Goal: Task Accomplishment & Management: Manage account settings

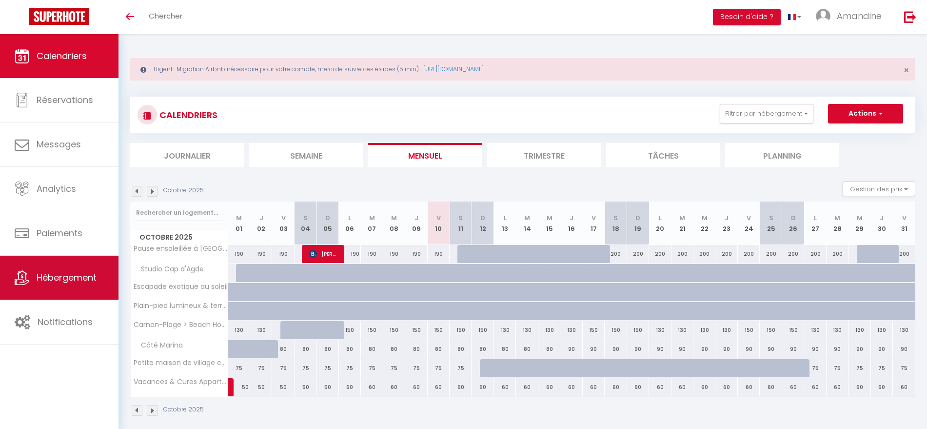
click at [56, 274] on span "Hébergement" at bounding box center [67, 277] width 60 height 12
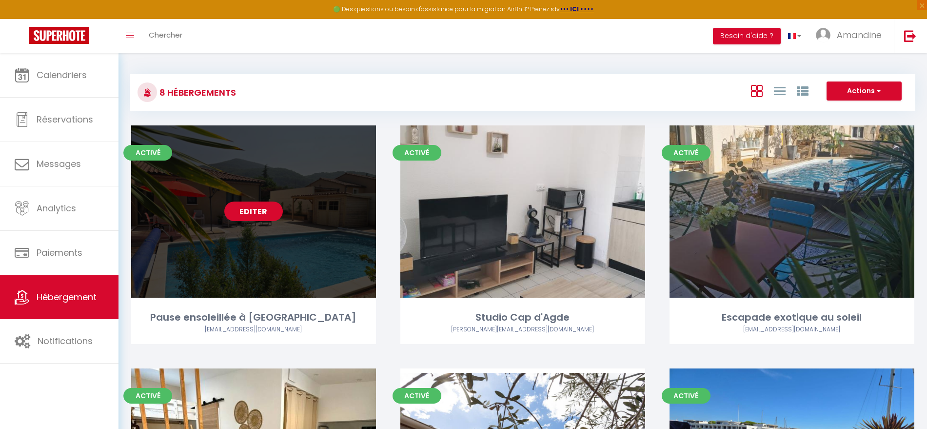
click at [270, 210] on link "Editer" at bounding box center [253, 211] width 59 height 20
select select "3"
select select "2"
select select "1"
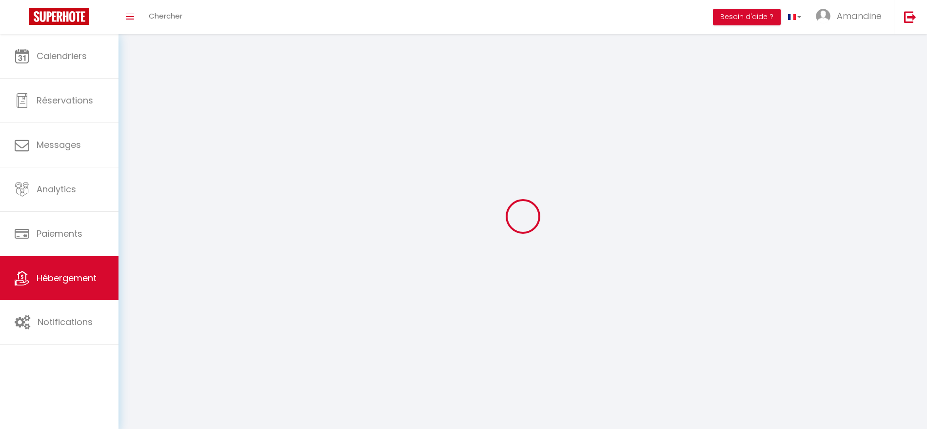
select select
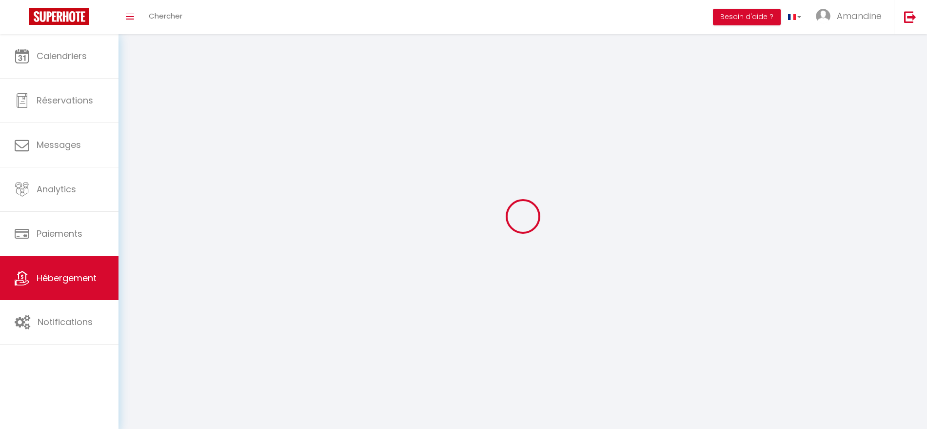
checkbox input "false"
select select
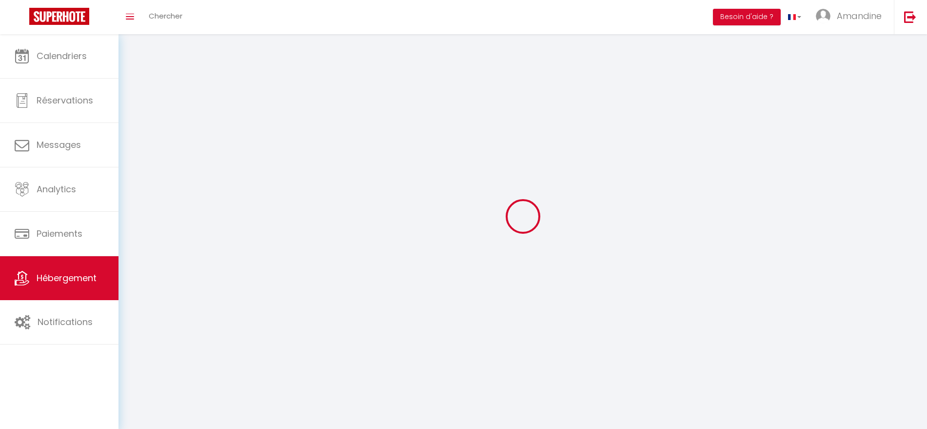
select select
select select "1"
select select
select select "28"
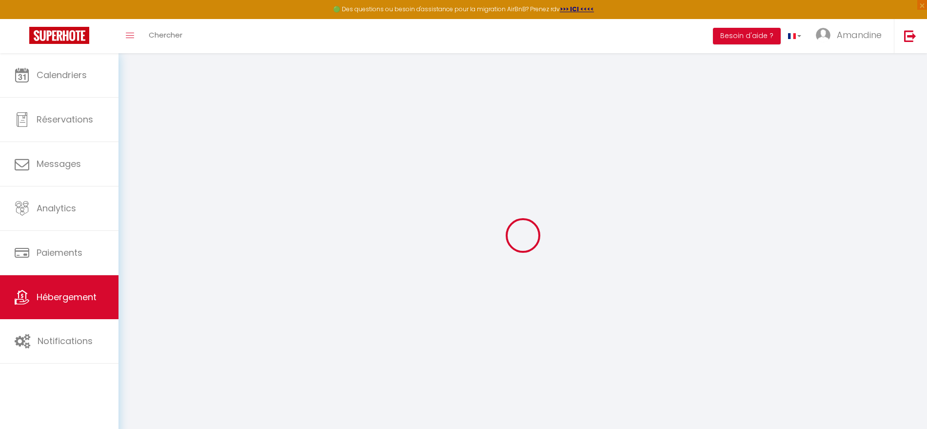
select select
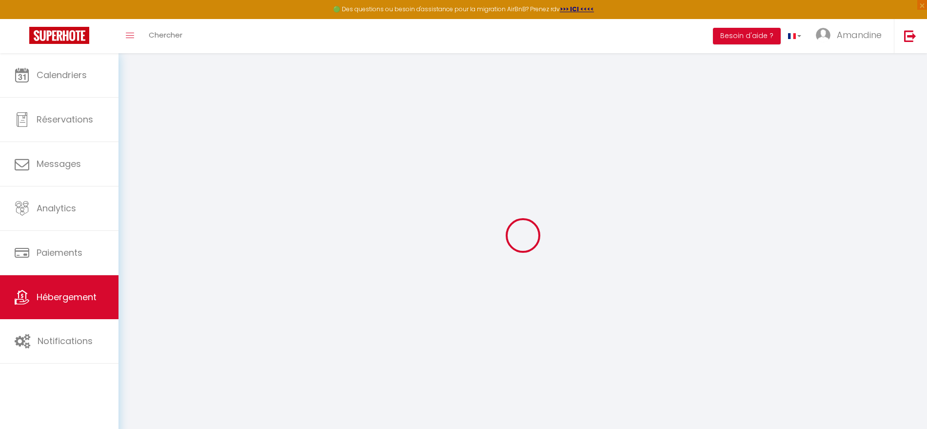
select select
checkbox input "false"
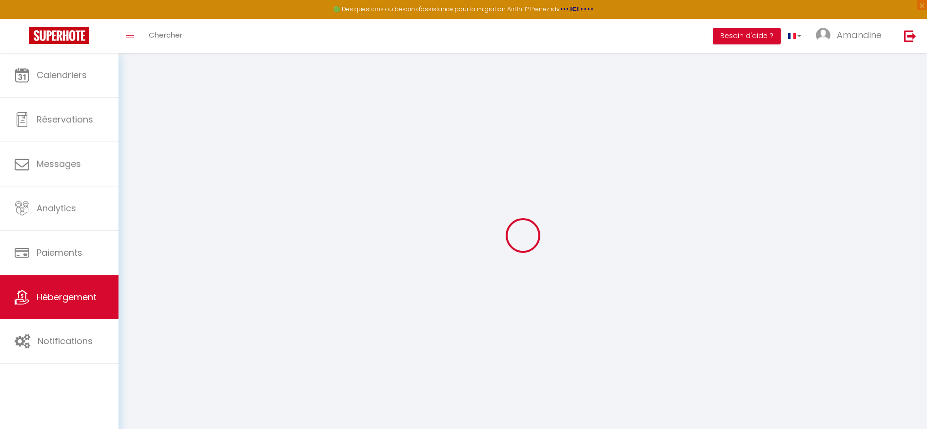
select select
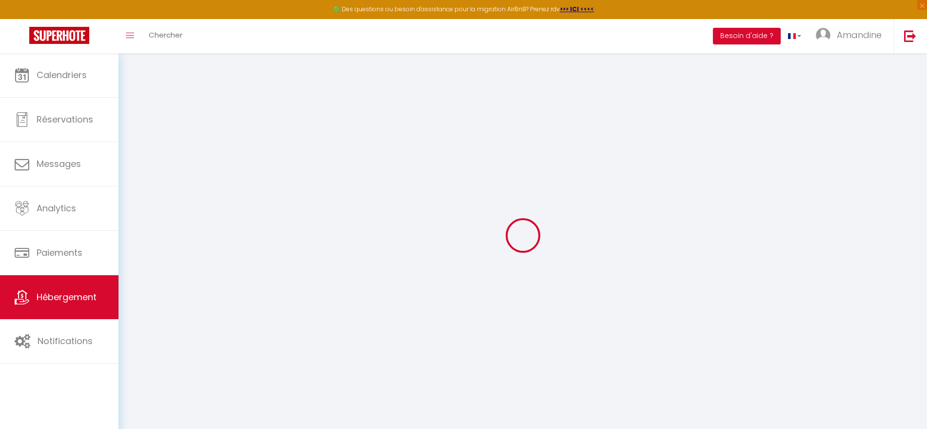
select select
checkbox input "false"
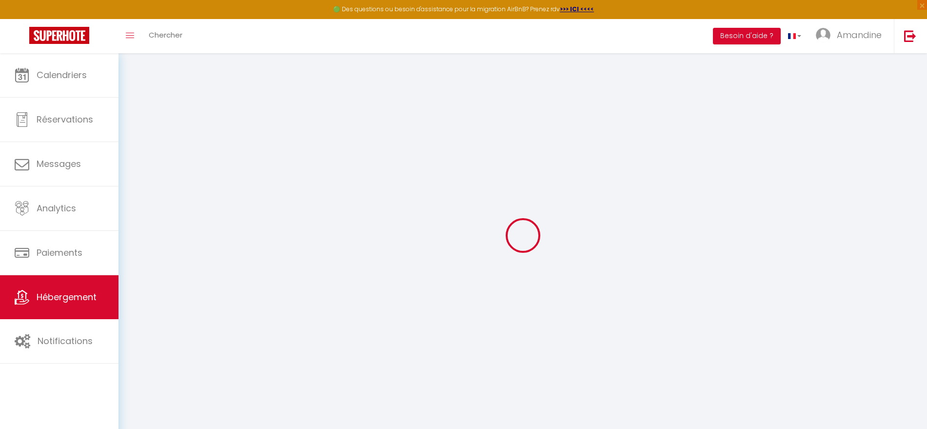
checkbox input "false"
select select
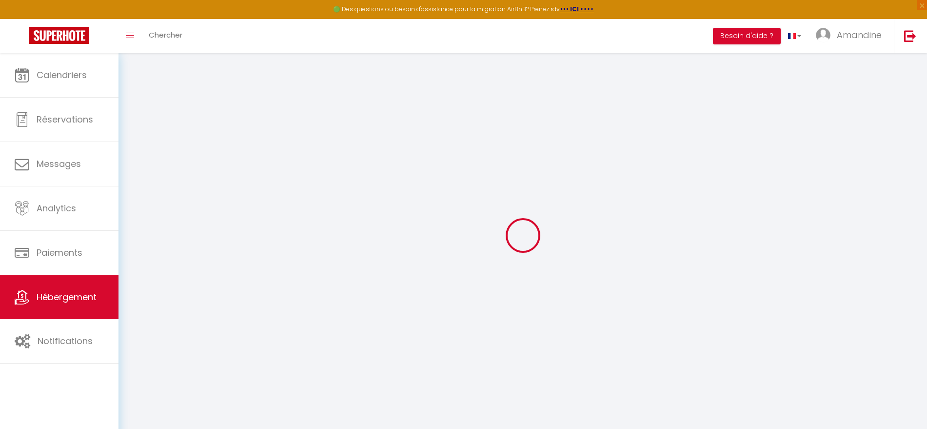
select select
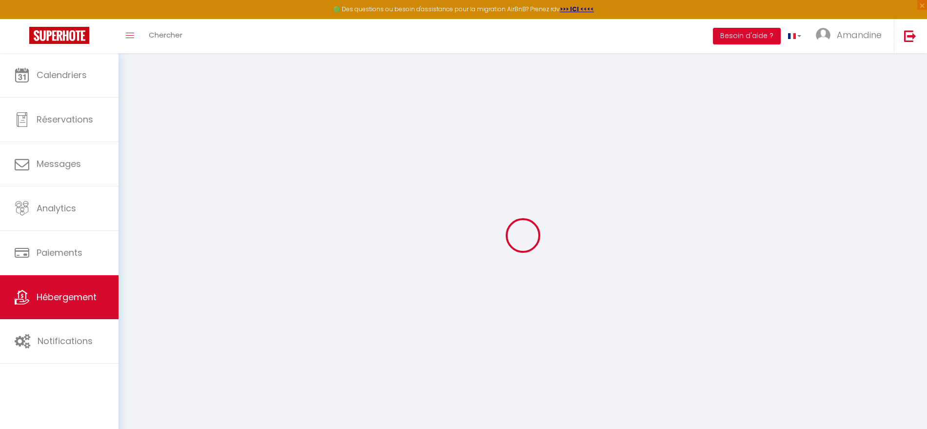
checkbox input "false"
select select
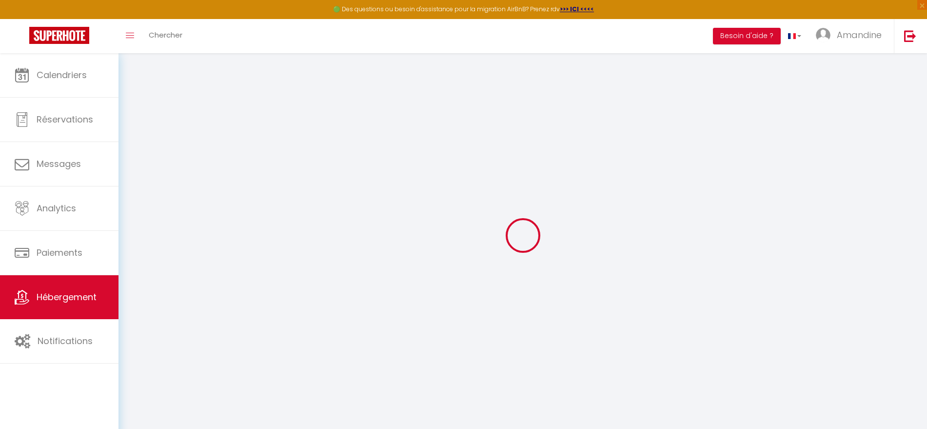
select select
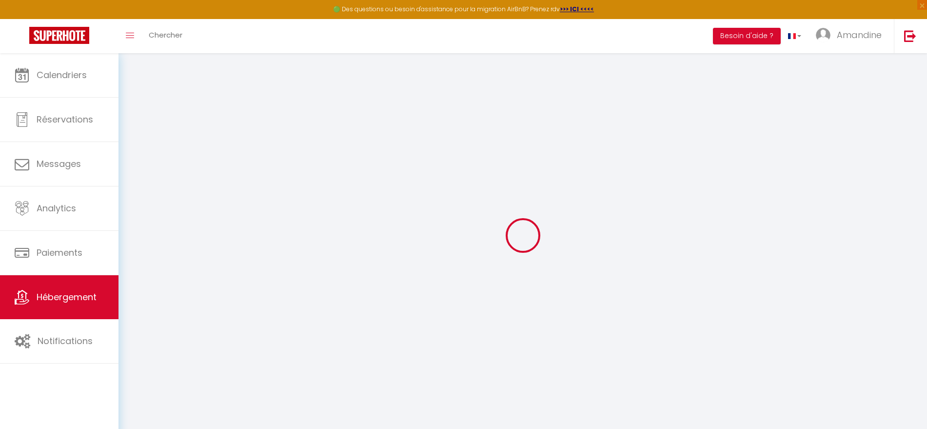
select select
checkbox input "false"
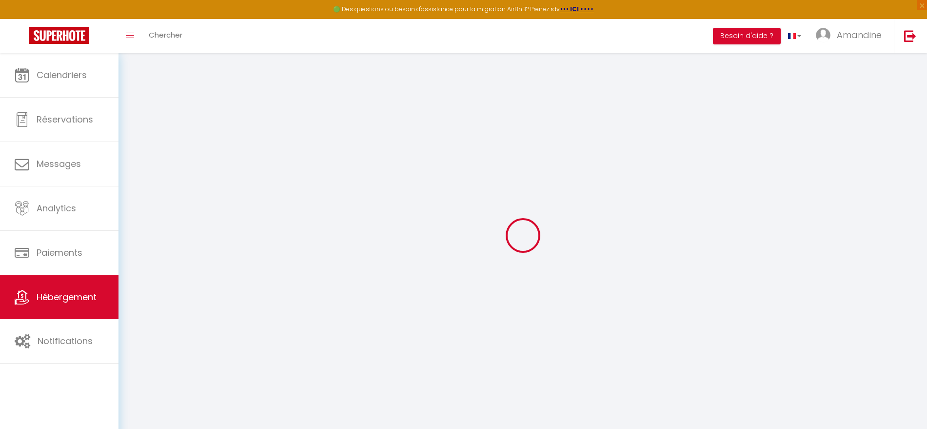
checkbox input "false"
select select
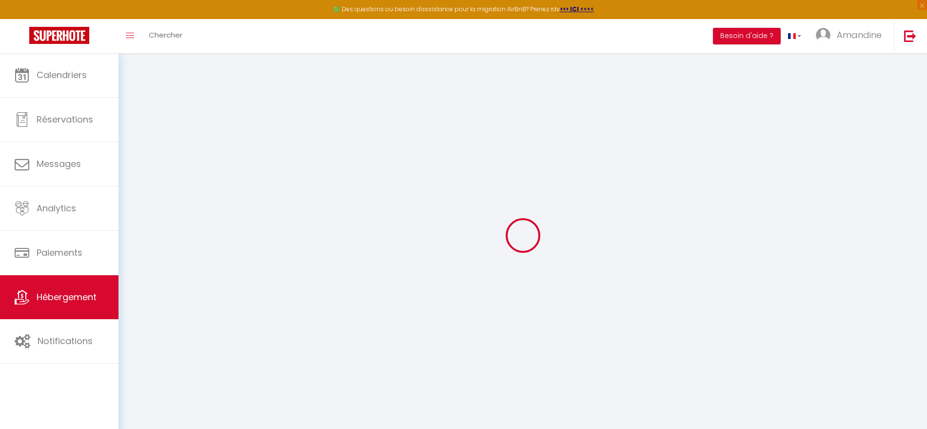
select select
checkbox input "false"
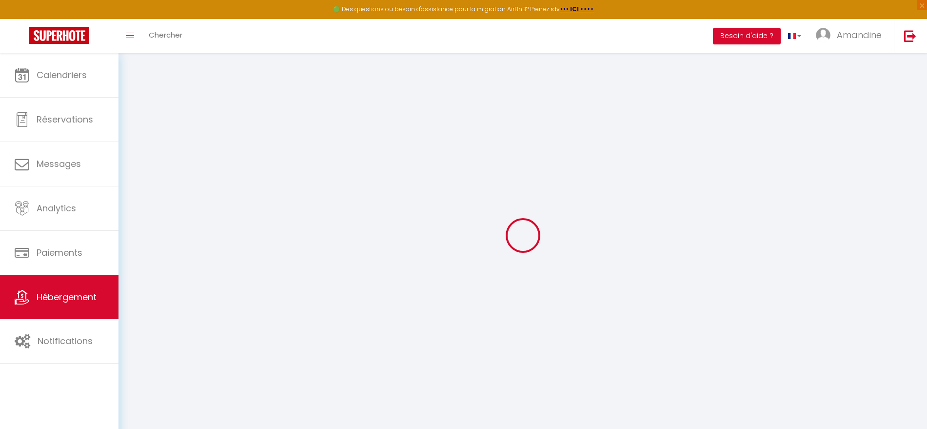
checkbox input "false"
select select
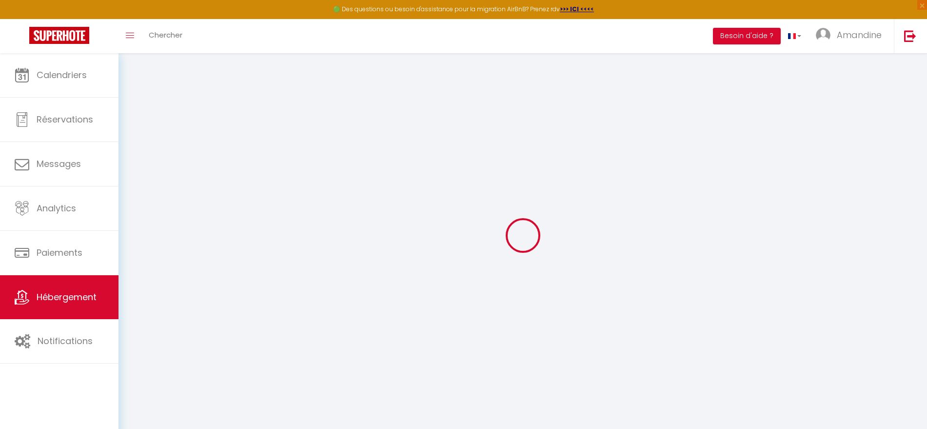
type input "Pause ensoleillée à [GEOGRAPHIC_DATA]"
type input "[PERSON_NAME] et [PERSON_NAME]"
type input "Allain"
type input "[GEOGRAPHIC_DATA]"
type input "34000"
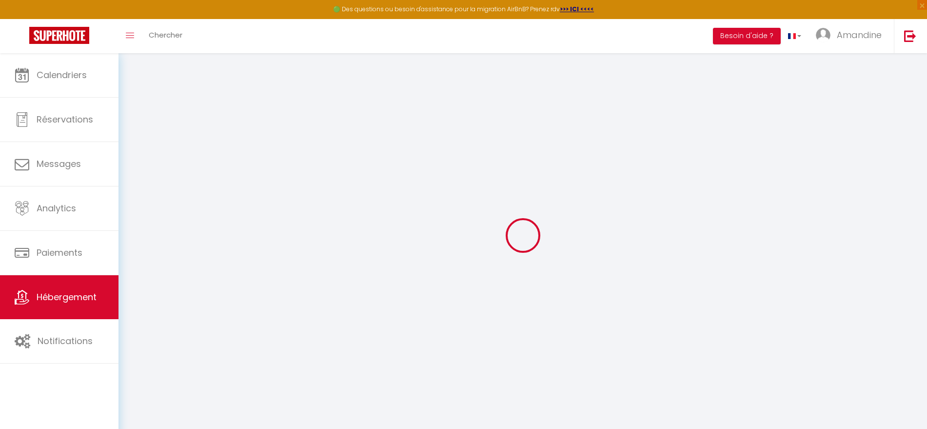
type input "[GEOGRAPHIC_DATA]"
select select "houses"
select select "6"
select select "3"
select select "2"
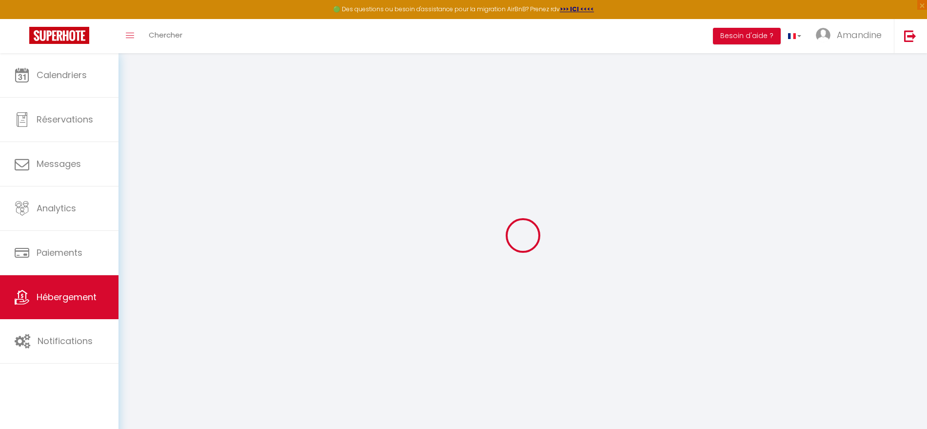
type input "150"
type input "90"
type input "0"
select select
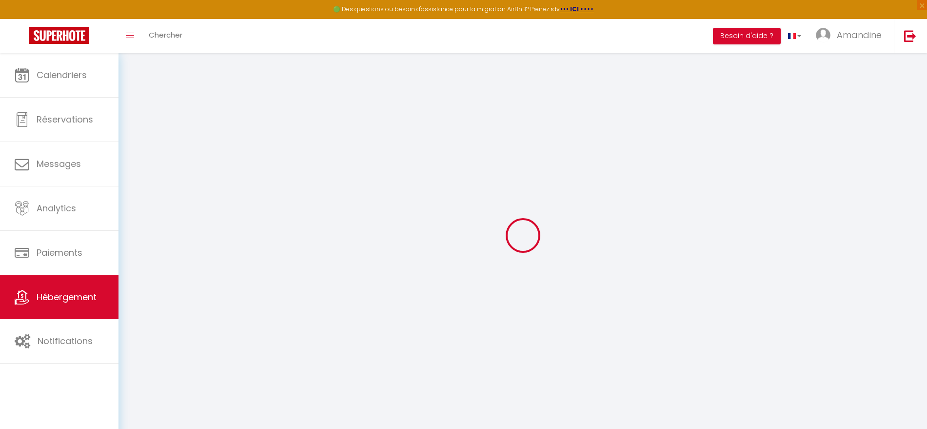
select select
type input "[STREET_ADDRESS]"
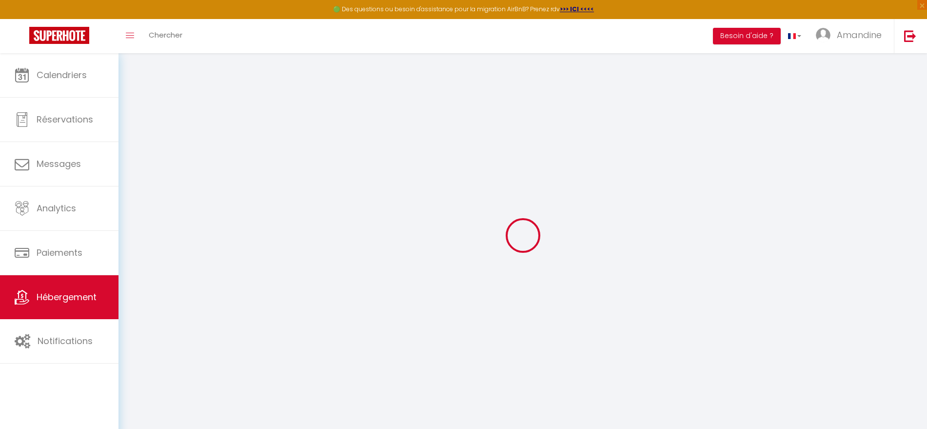
type input "34800"
type input "Salasc"
type input "[EMAIL_ADDRESS][DOMAIN_NAME]"
select select "8435"
checkbox input "true"
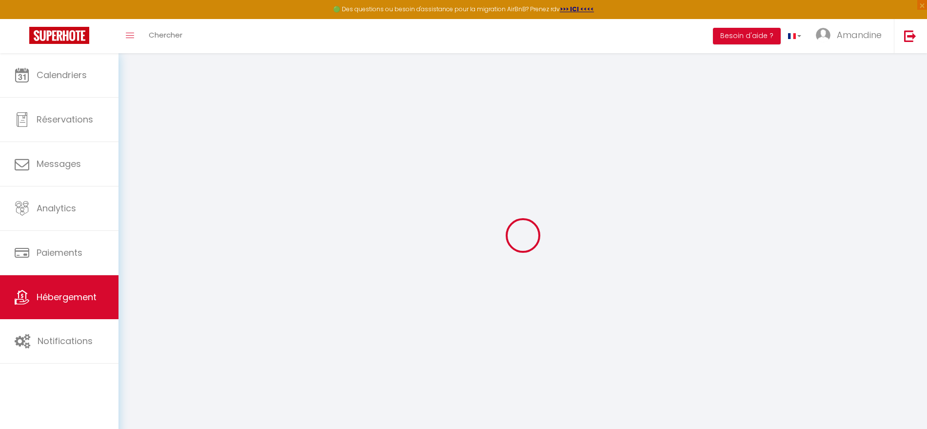
checkbox input "false"
radio input "true"
select select
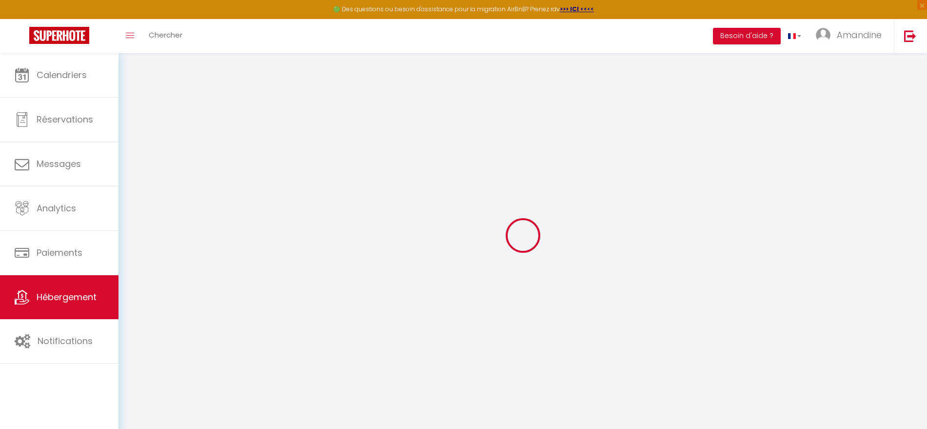
select select
type input "90"
type input "0"
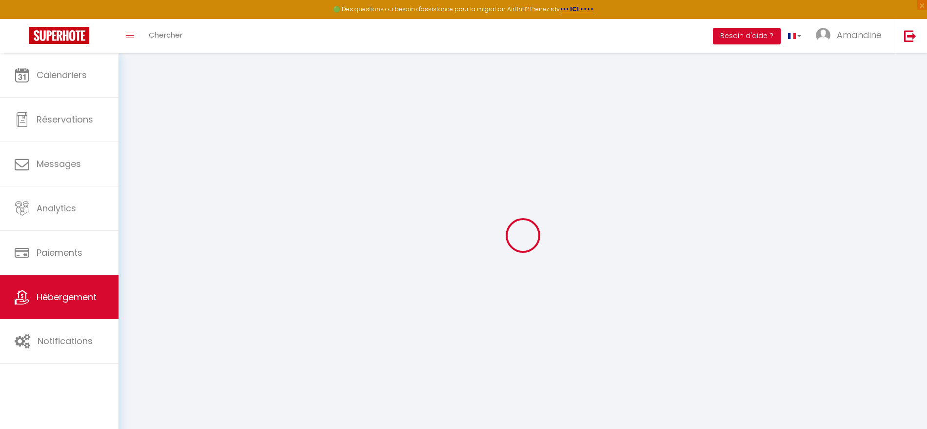
select select
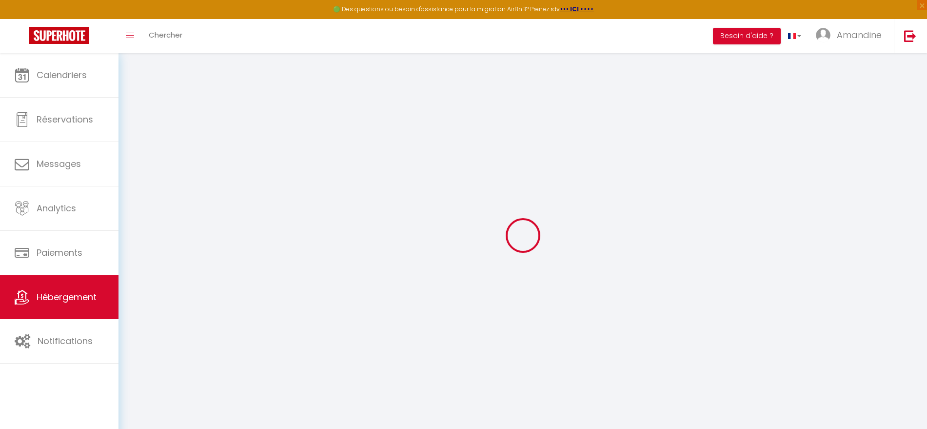
checkbox input "true"
checkbox input "false"
select select
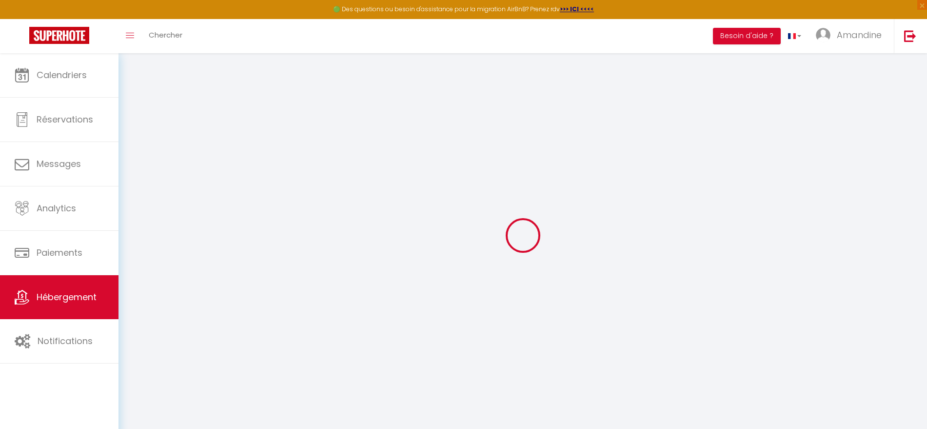
select select
checkbox input "true"
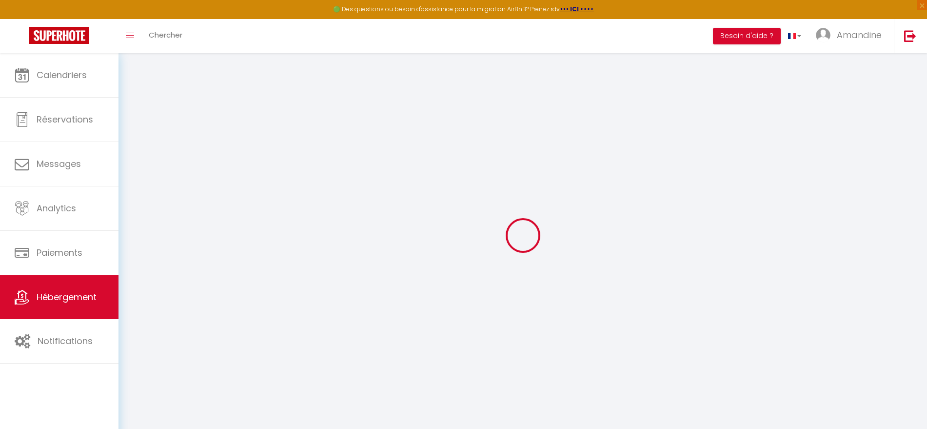
checkbox input "false"
checkbox input "true"
checkbox input "false"
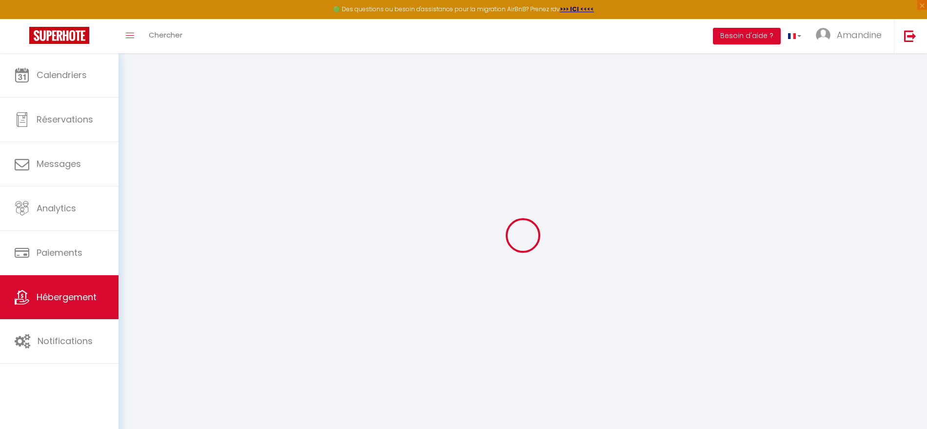
checkbox input "false"
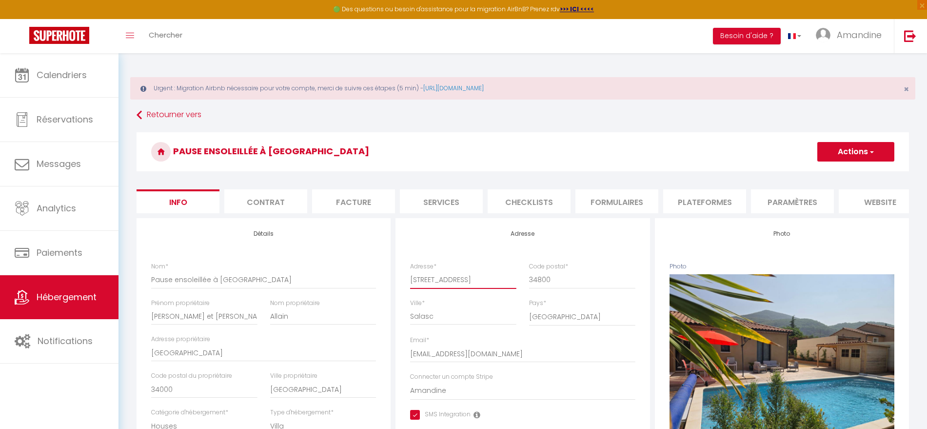
drag, startPoint x: 468, startPoint y: 290, endPoint x: 399, endPoint y: 289, distance: 69.3
checkbox input "true"
checkbox input "false"
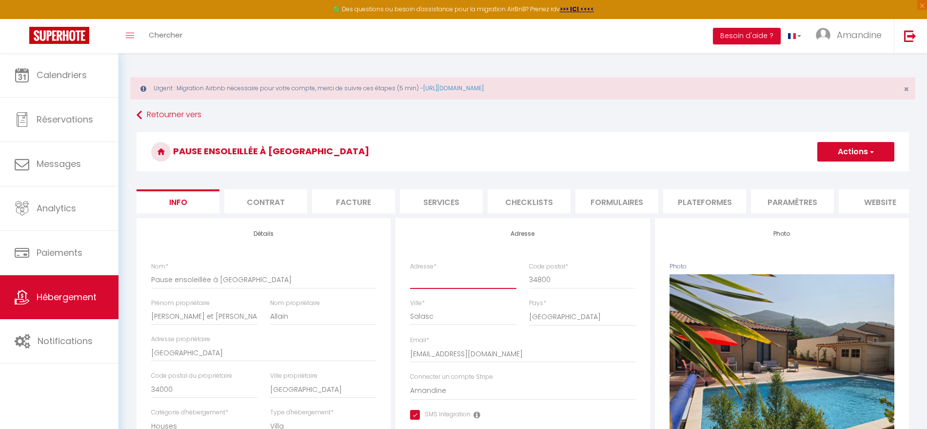
checkbox input "false"
click at [883, 150] on button "Actions" at bounding box center [855, 152] width 77 height 20
click at [824, 173] on input "Enregistrer" at bounding box center [817, 173] width 36 height 10
checkbox input "true"
checkbox input "false"
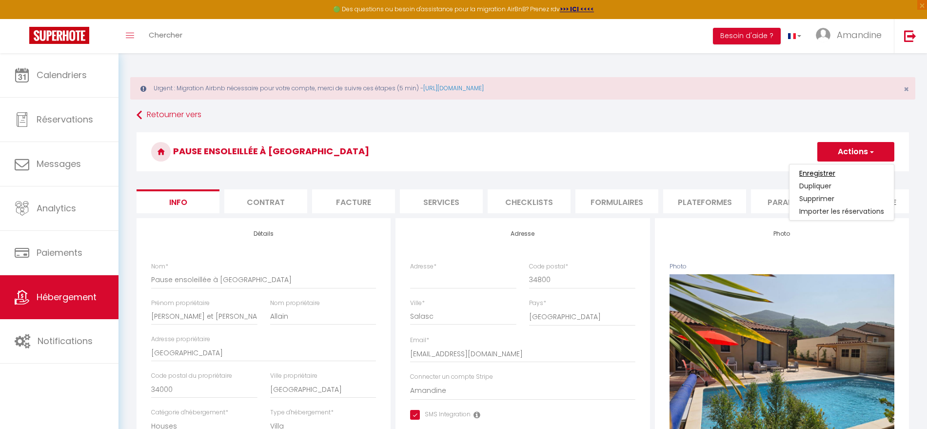
checkbox input "false"
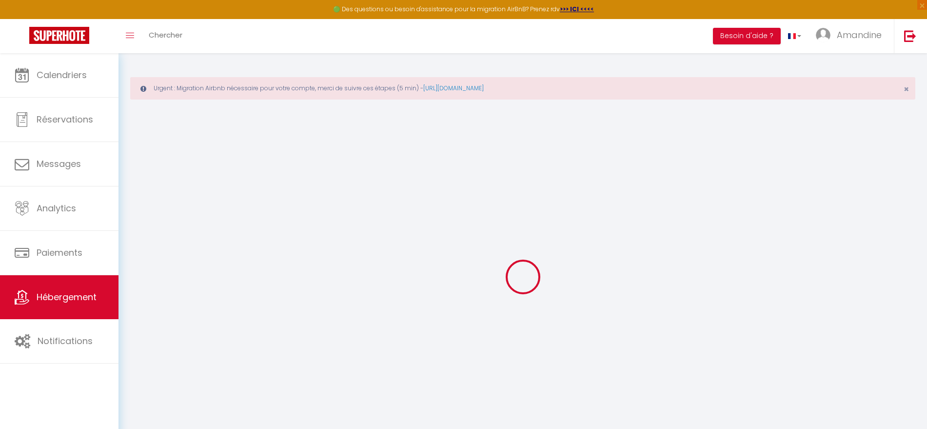
checkbox input "true"
checkbox input "false"
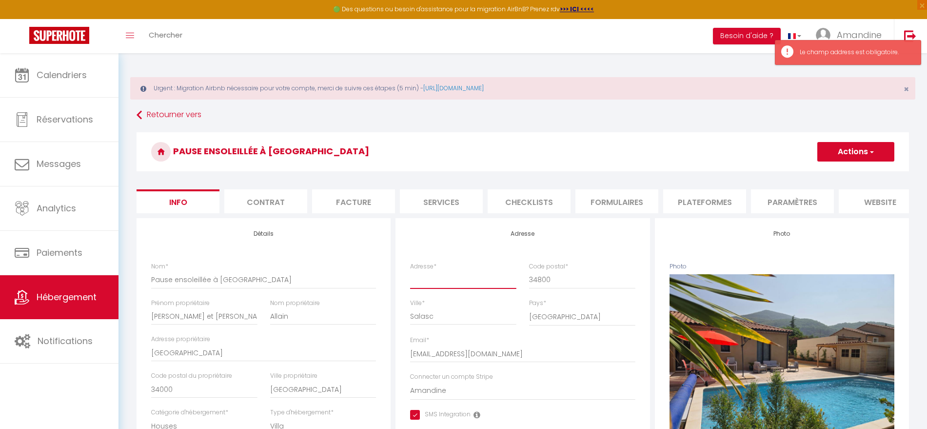
click at [445, 288] on input "Adresse *" at bounding box center [463, 280] width 106 height 18
type input "s"
checkbox input "true"
checkbox input "false"
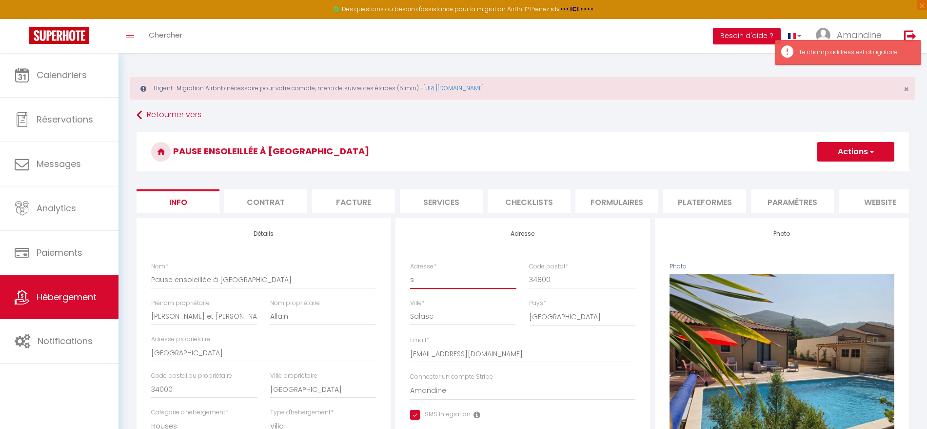
checkbox input "false"
type input "sa"
checkbox input "true"
checkbox input "false"
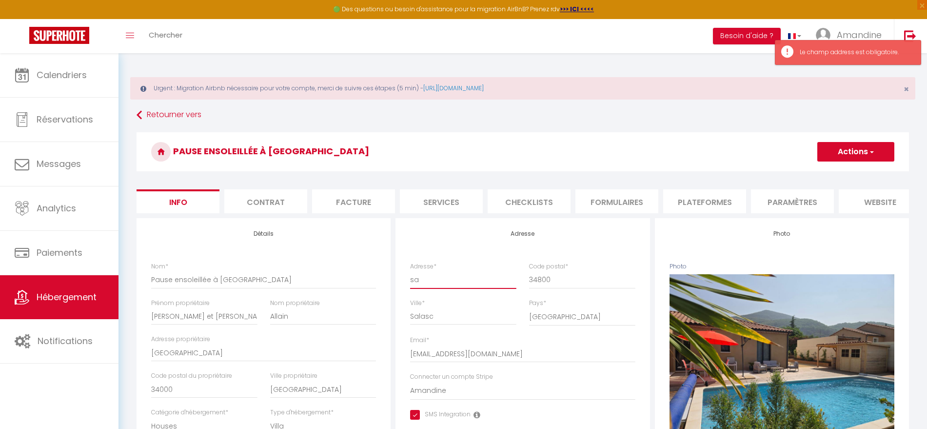
checkbox input "false"
type input "sal"
checkbox input "true"
checkbox input "false"
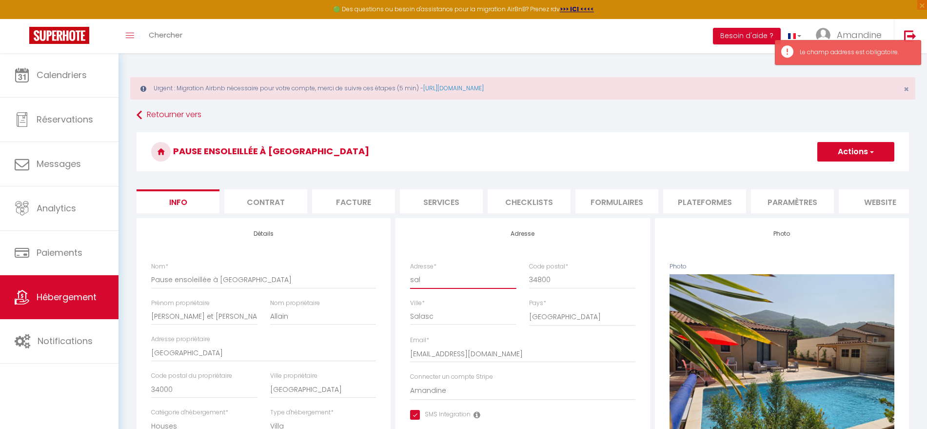
checkbox input "false"
type input "sa"
checkbox input "true"
checkbox input "false"
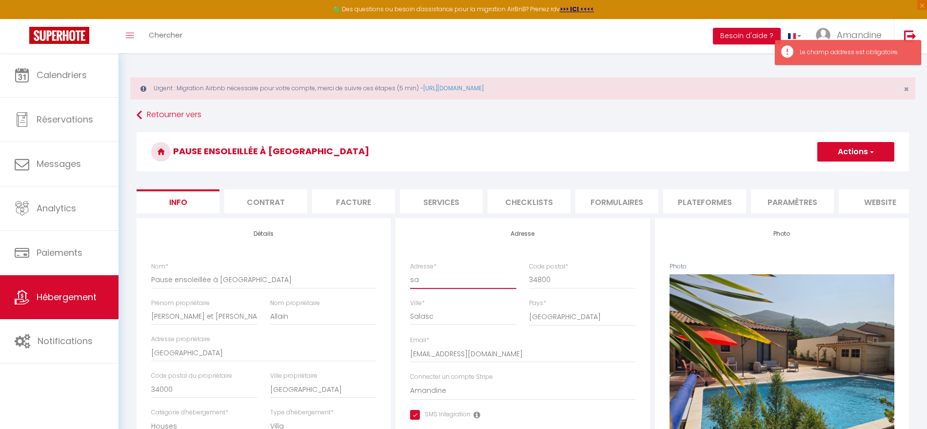
checkbox input "false"
type input "s"
checkbox input "true"
checkbox input "false"
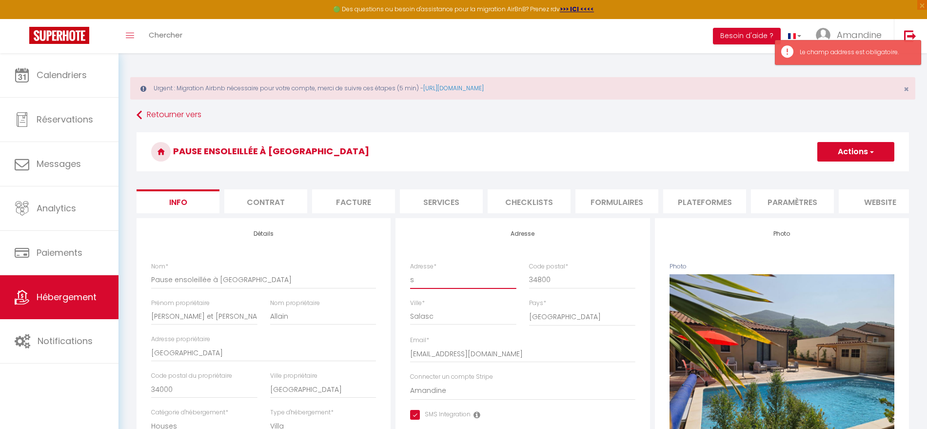
checkbox input "false"
checkbox input "true"
checkbox input "false"
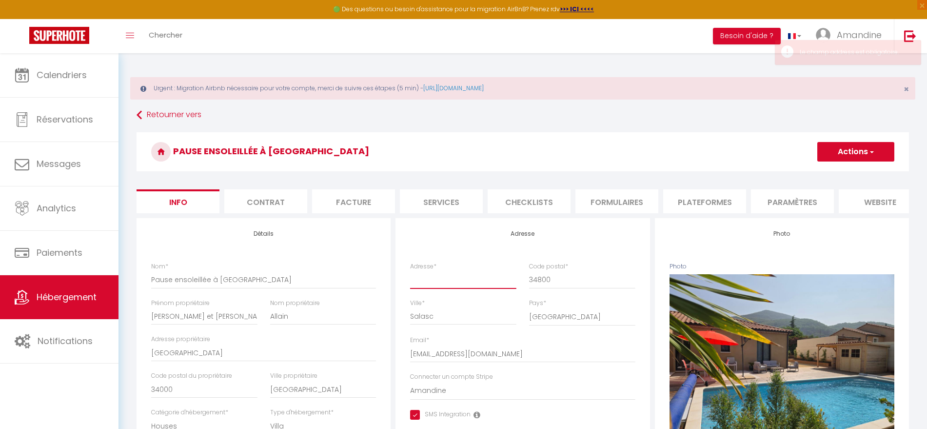
type input "S"
checkbox input "true"
checkbox input "false"
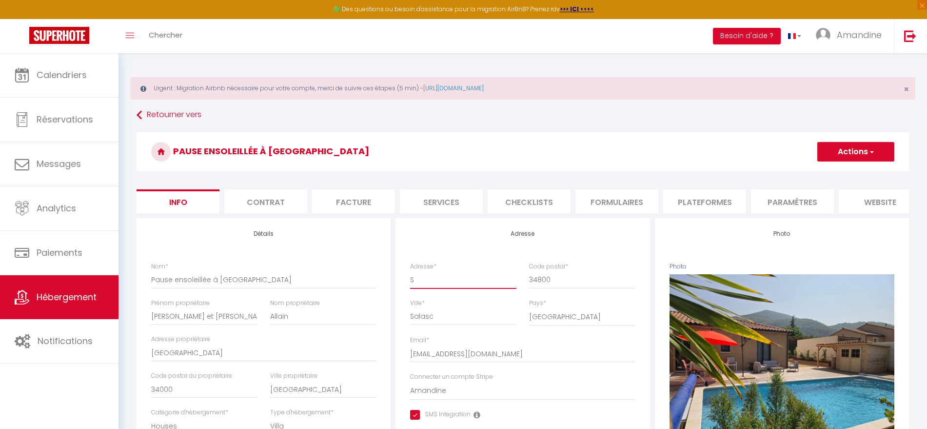
type input "Sa"
checkbox input "true"
checkbox input "false"
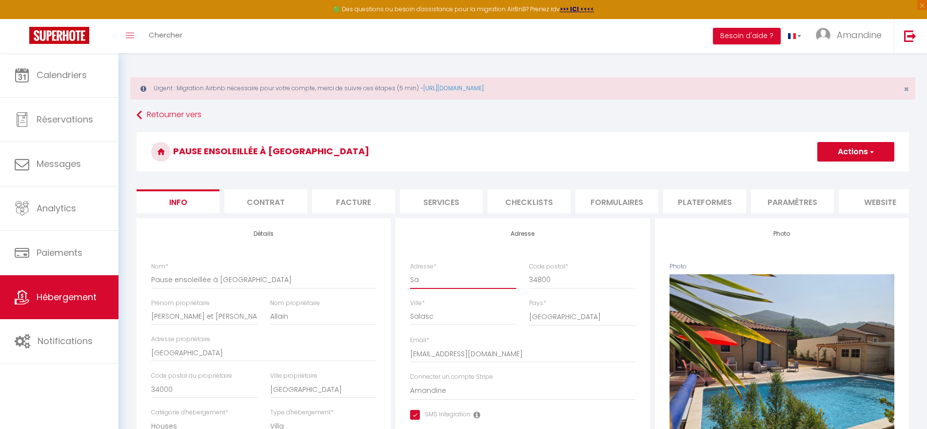
type input "Sal"
checkbox input "true"
checkbox input "false"
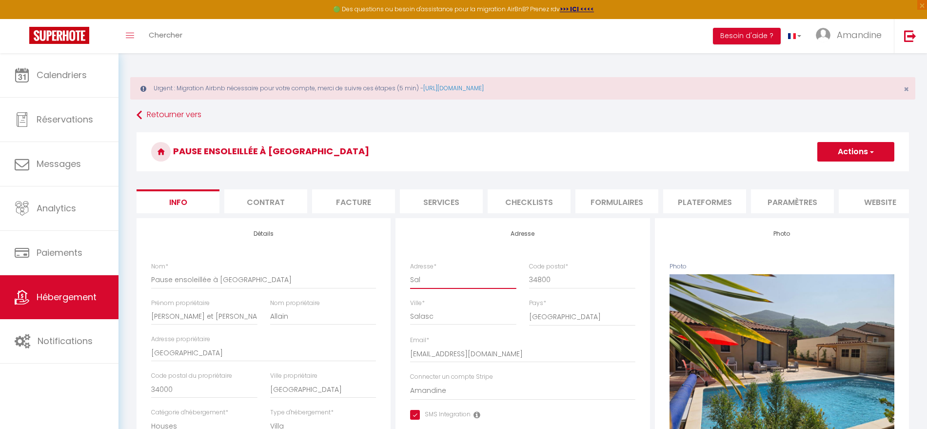
type input "Sala"
checkbox input "true"
checkbox input "false"
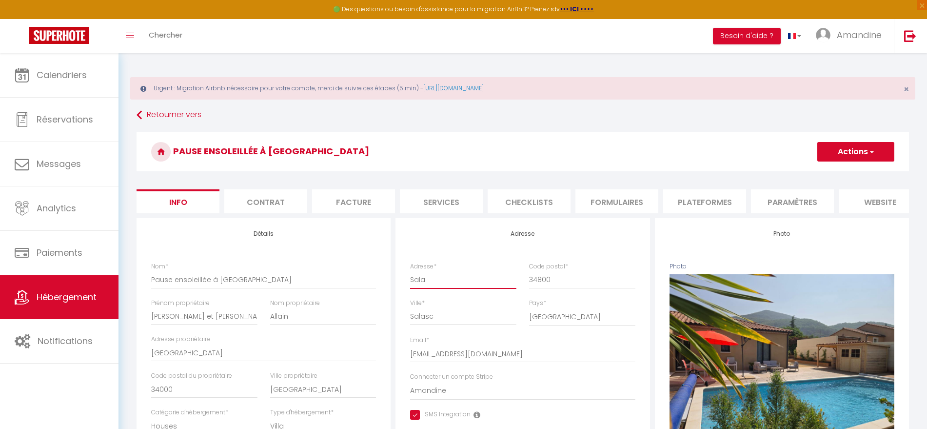
type input "[PERSON_NAME]"
click at [876, 145] on button "Actions" at bounding box center [855, 152] width 77 height 20
click at [819, 170] on input "Enregistrer" at bounding box center [817, 173] width 36 height 10
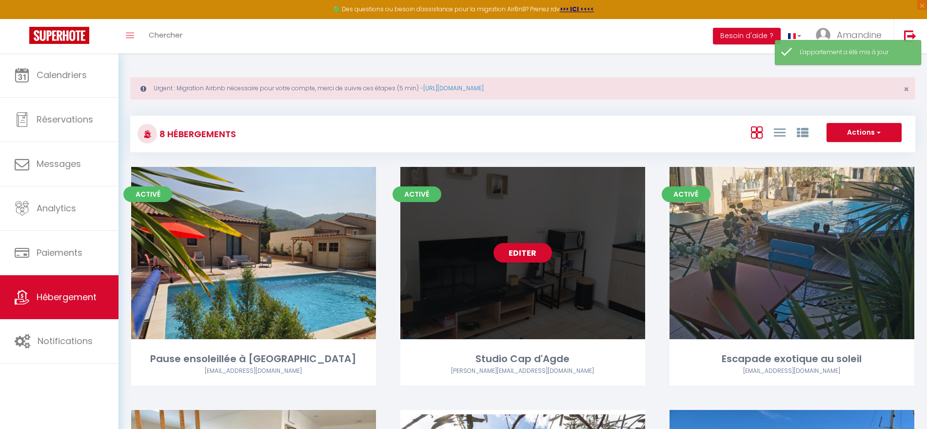
click at [522, 209] on div "Editer" at bounding box center [522, 253] width 245 height 172
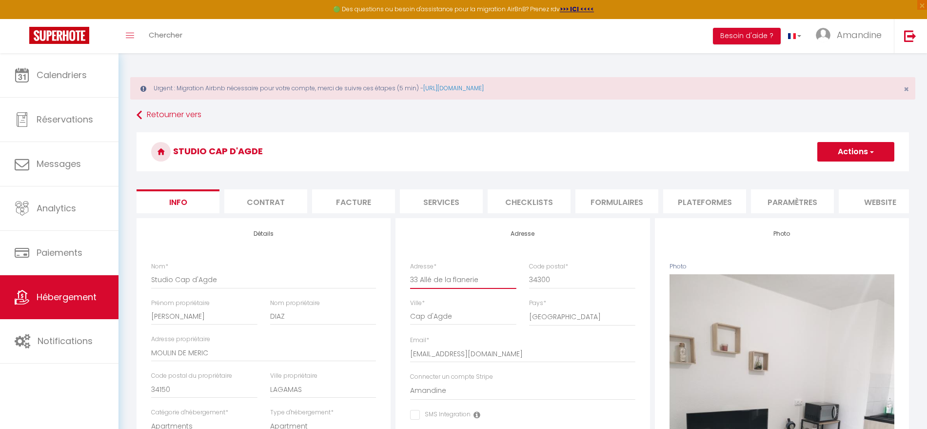
drag, startPoint x: 490, startPoint y: 285, endPoint x: 345, endPoint y: 282, distance: 145.4
click at [864, 147] on button "Actions" at bounding box center [855, 152] width 77 height 20
click at [816, 170] on input "Enregistrer" at bounding box center [817, 173] width 36 height 10
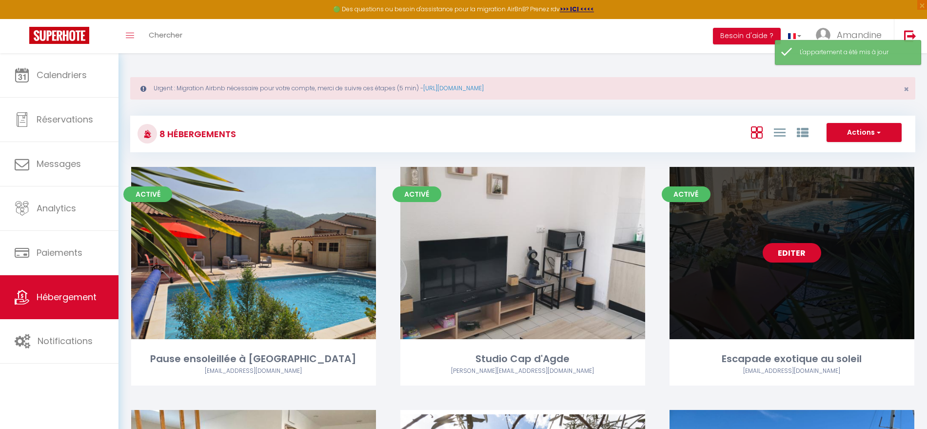
click at [788, 244] on link "Editer" at bounding box center [792, 253] width 59 height 20
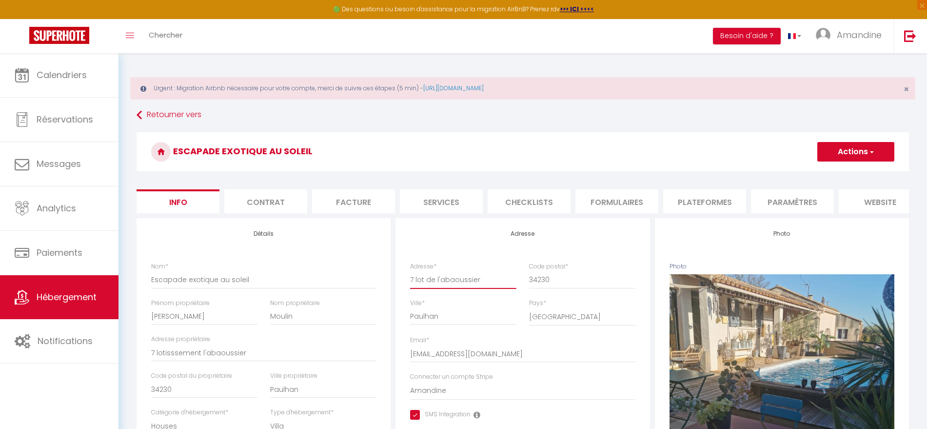
drag, startPoint x: 484, startPoint y: 287, endPoint x: 296, endPoint y: 293, distance: 188.8
click at [880, 156] on button "Actions" at bounding box center [855, 152] width 77 height 20
click at [824, 175] on input "Enregistrer" at bounding box center [817, 173] width 36 height 10
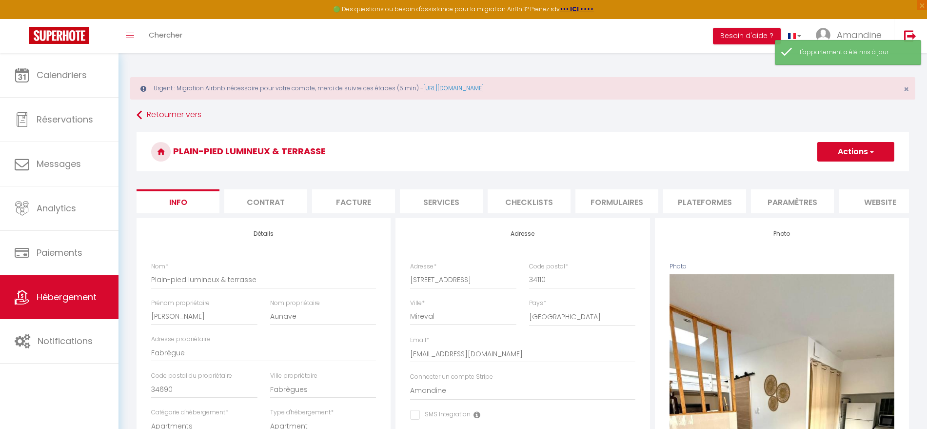
drag, startPoint x: 488, startPoint y: 244, endPoint x: 338, endPoint y: 245, distance: 149.2
click at [463, 283] on input "[STREET_ADDRESS]" at bounding box center [463, 280] width 106 height 18
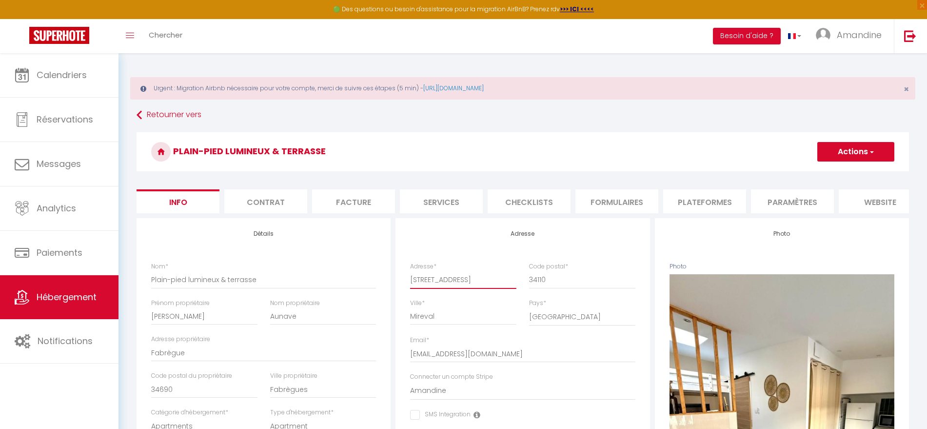
drag, startPoint x: 484, startPoint y: 285, endPoint x: 326, endPoint y: 277, distance: 158.2
click at [885, 156] on button "Actions" at bounding box center [855, 152] width 77 height 20
click at [812, 170] on input "Enregistrer" at bounding box center [817, 173] width 36 height 10
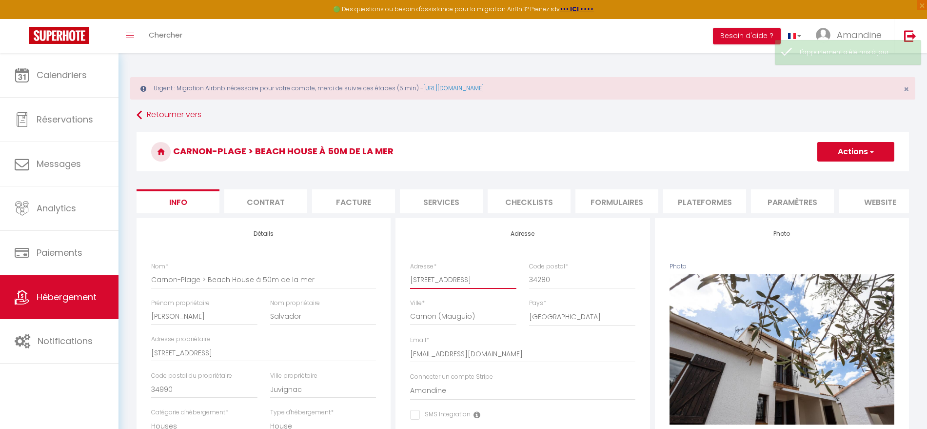
drag, startPoint x: 489, startPoint y: 285, endPoint x: 336, endPoint y: 293, distance: 152.4
click at [853, 154] on button "Actions" at bounding box center [855, 152] width 77 height 20
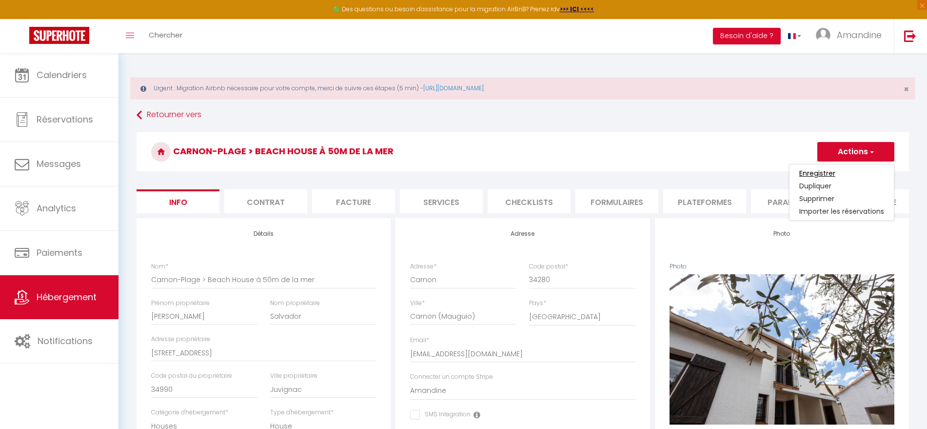
click at [817, 173] on input "Enregistrer" at bounding box center [817, 173] width 36 height 10
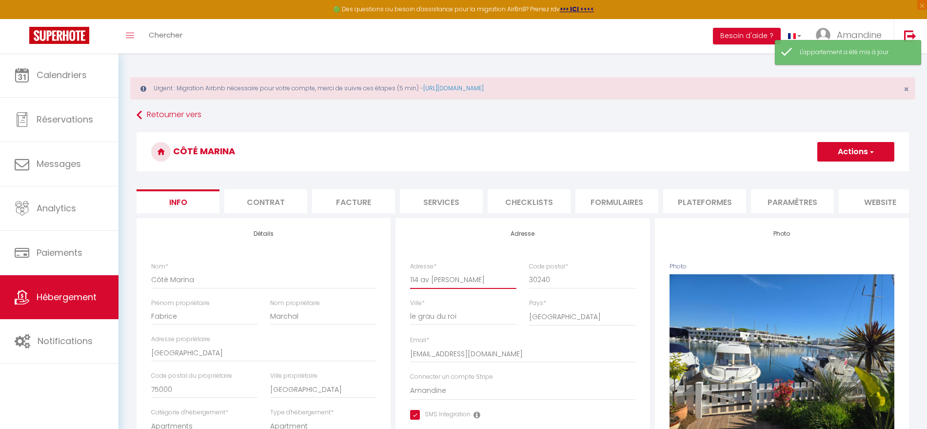
drag, startPoint x: 498, startPoint y: 289, endPoint x: 239, endPoint y: 310, distance: 259.8
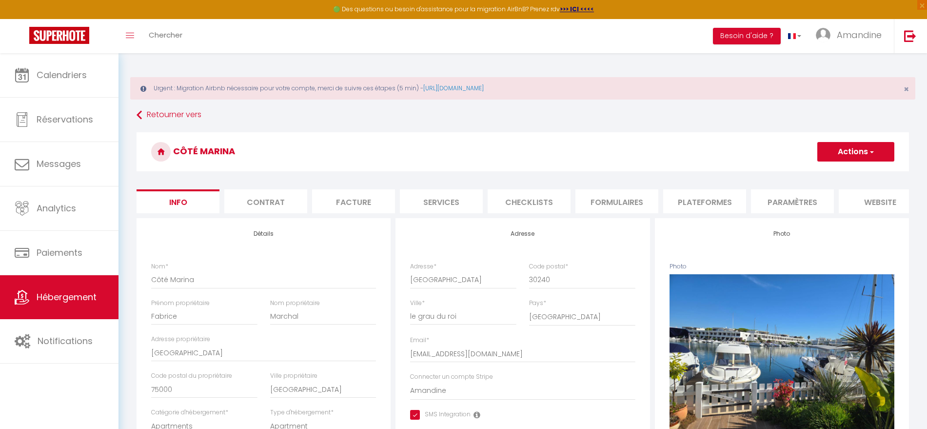
click at [851, 146] on button "Actions" at bounding box center [855, 152] width 77 height 20
click at [814, 171] on input "Enregistrer" at bounding box center [817, 173] width 36 height 10
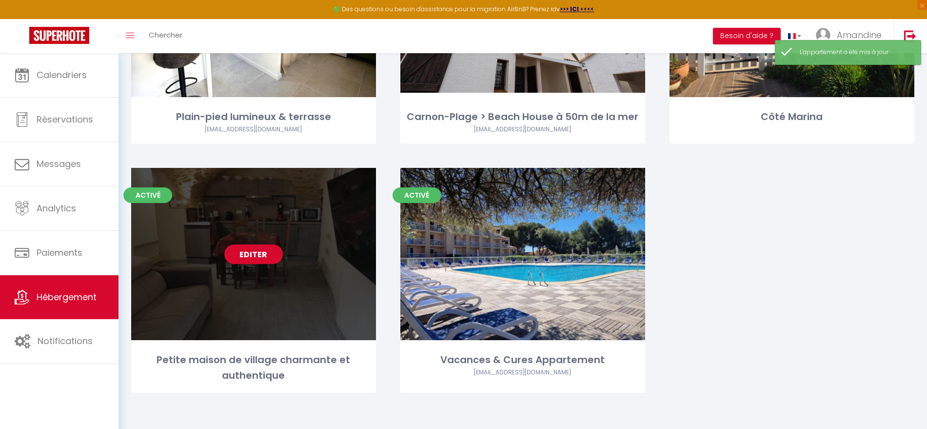
scroll to position [485, 0]
click at [349, 331] on div "Editer" at bounding box center [253, 254] width 245 height 172
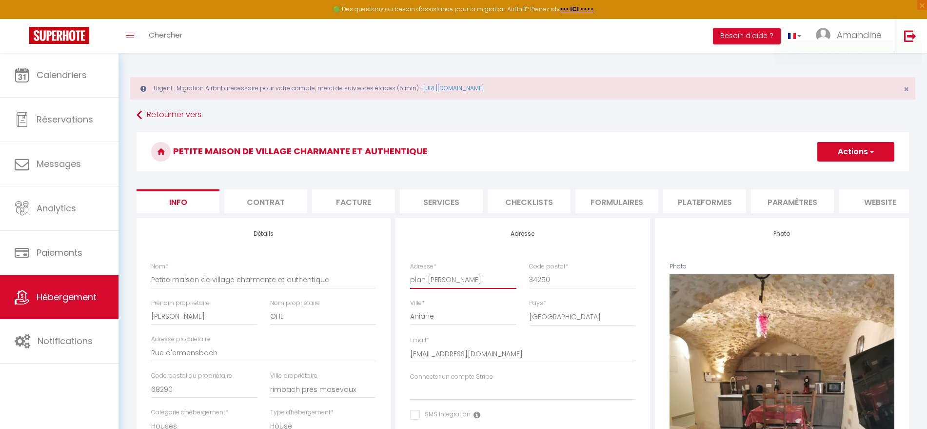
drag, startPoint x: 467, startPoint y: 290, endPoint x: 291, endPoint y: 311, distance: 177.4
click at [850, 157] on button "Actions" at bounding box center [855, 152] width 77 height 20
click at [825, 175] on input "Enregistrer" at bounding box center [817, 173] width 36 height 10
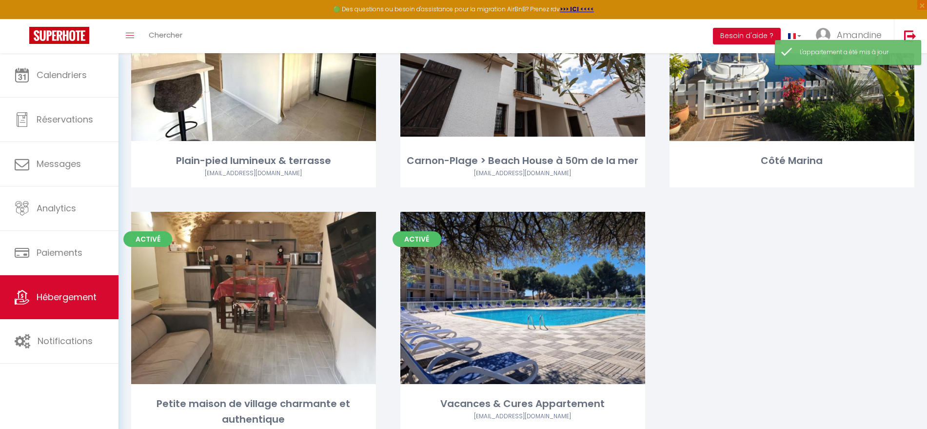
scroll to position [443, 0]
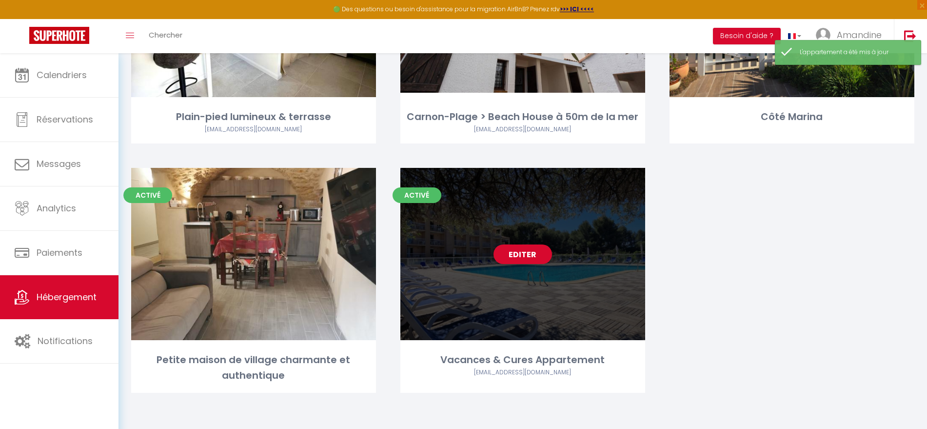
click at [593, 309] on div "Editer" at bounding box center [522, 254] width 245 height 172
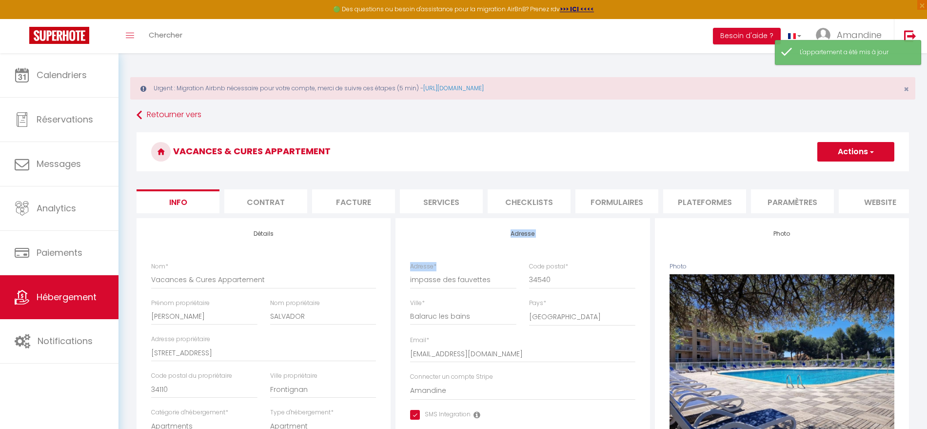
drag, startPoint x: 406, startPoint y: 242, endPoint x: 397, endPoint y: 244, distance: 9.5
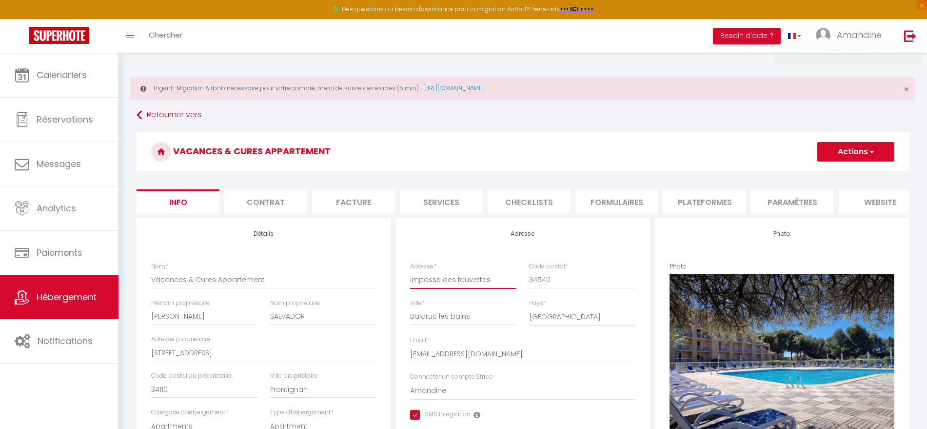
click at [489, 279] on input "impasse des fauvettes" at bounding box center [463, 280] width 106 height 18
drag, startPoint x: 474, startPoint y: 325, endPoint x: 376, endPoint y: 335, distance: 98.0
drag, startPoint x: 505, startPoint y: 292, endPoint x: 269, endPoint y: 278, distance: 236.4
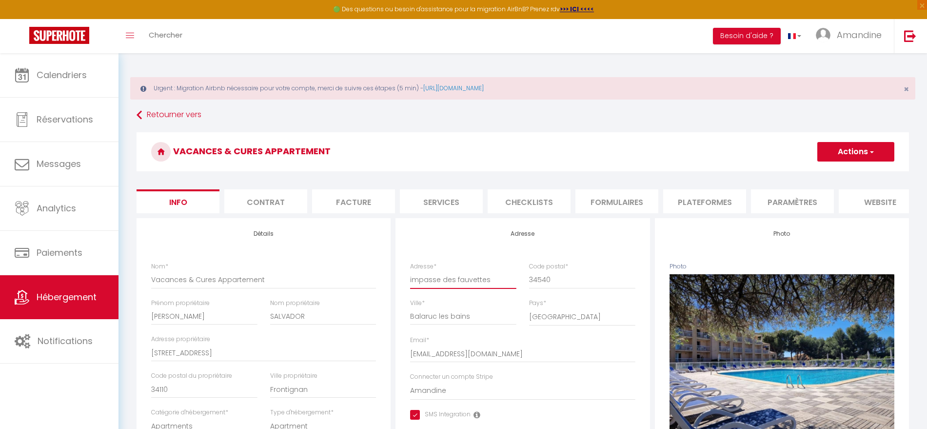
paste input "Balaruc les bain"
click at [873, 143] on button "Actions" at bounding box center [855, 152] width 77 height 20
click at [818, 174] on input "Enregistrer" at bounding box center [817, 173] width 36 height 10
